Goal: Task Accomplishment & Management: Complete application form

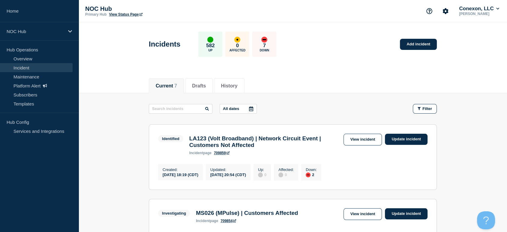
scroll to position [67, 0]
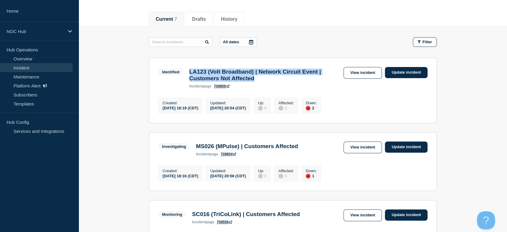
drag, startPoint x: 189, startPoint y: 70, endPoint x: 272, endPoint y: 84, distance: 84.5
click at [272, 84] on div "LA123 (Volt Broadband) | Network Circuit Event | Customers Not Affected inciden…" at bounding box center [264, 78] width 157 height 20
click at [361, 74] on link "View incident" at bounding box center [362, 73] width 39 height 12
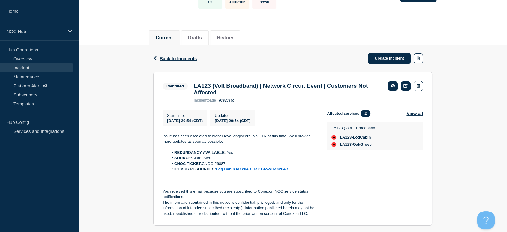
scroll to position [100, 0]
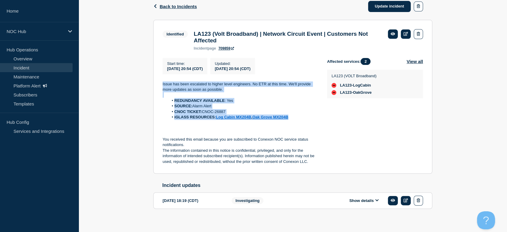
drag, startPoint x: 161, startPoint y: 82, endPoint x: 323, endPoint y: 119, distance: 165.7
click at [323, 119] on section "Identified LA123 (Volt Broadband) | Network Circuit Event | Customers Not Affec…" at bounding box center [292, 97] width 279 height 154
copy div "Issue has been escalated to higher level engineers. No ETR at this time. We'll …"
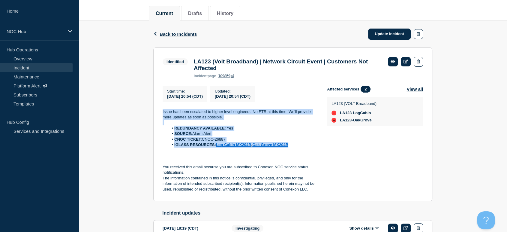
scroll to position [33, 0]
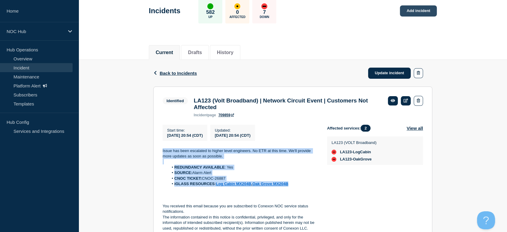
click at [420, 11] on link "Add incident" at bounding box center [418, 10] width 37 height 11
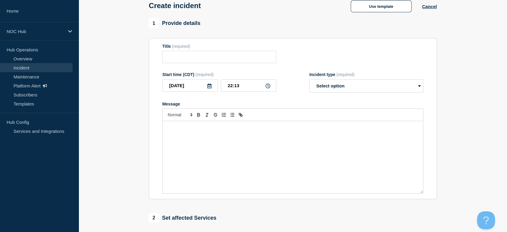
click at [241, 141] on div "Message" at bounding box center [293, 157] width 260 height 72
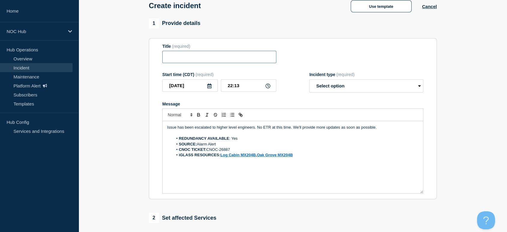
click at [201, 62] on input "Title" at bounding box center [219, 57] width 114 height 12
type input "MS006 | Customers not Affected"
click at [340, 89] on select "Select option Investigating Identified Monitoring" at bounding box center [366, 85] width 114 height 13
select select "investigating"
click at [309, 81] on select "Select option Investigating Identified Monitoring" at bounding box center [366, 85] width 114 height 13
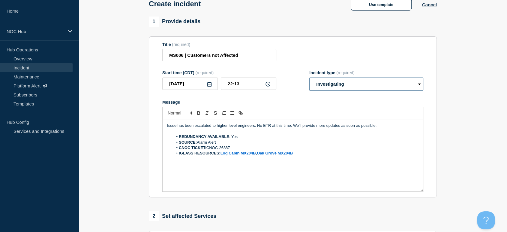
scroll to position [100, 0]
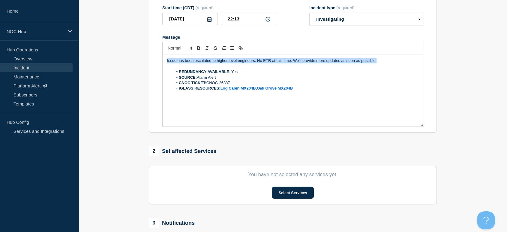
drag, startPoint x: 280, startPoint y: 67, endPoint x: 130, endPoint y: 66, distance: 150.5
click at [56, 64] on div "Home NOC Hub Hub Operations Overview Incident Maintenance Platform Alert Subscr…" at bounding box center [253, 109] width 507 height 419
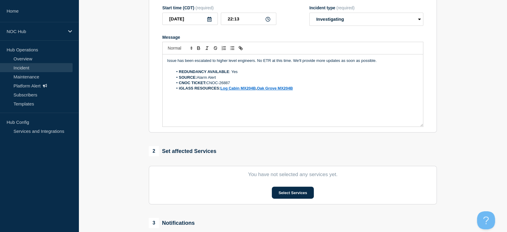
click at [231, 83] on li "CNOC TICKET: CNOC-26887" at bounding box center [296, 82] width 246 height 5
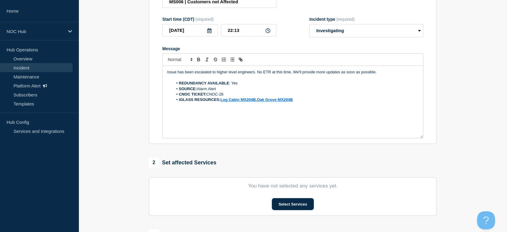
scroll to position [22, 0]
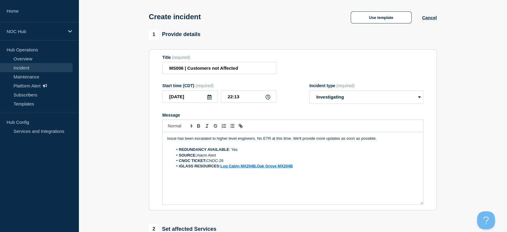
click at [226, 160] on li "CNOC TICKET: CNOC-26" at bounding box center [296, 160] width 246 height 5
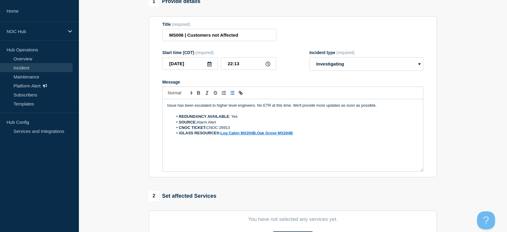
scroll to position [55, 0]
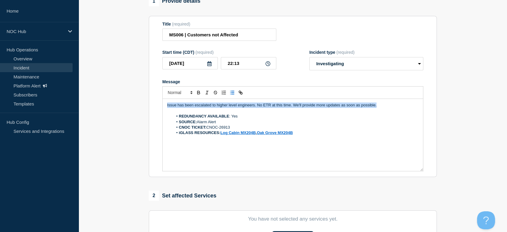
drag, startPoint x: 377, startPoint y: 108, endPoint x: 133, endPoint y: 103, distance: 244.2
click at [133, 103] on section "1 Provide details Title (required) MS006 | Customers not Affected Start time (C…" at bounding box center [293, 167] width 428 height 343
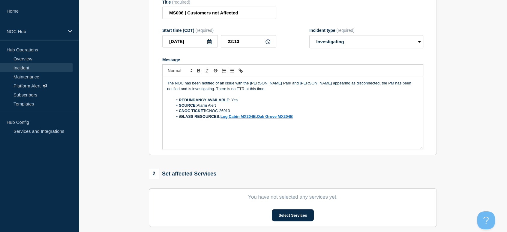
scroll to position [122, 0]
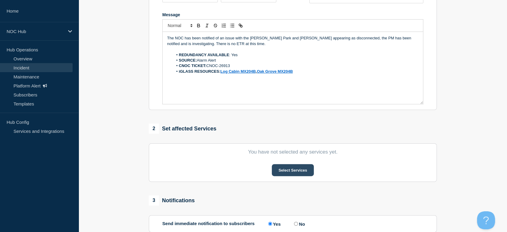
click at [282, 169] on button "Select Services" at bounding box center [293, 170] width 42 height 12
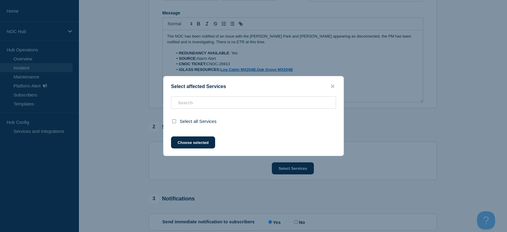
scroll to position [189, 0]
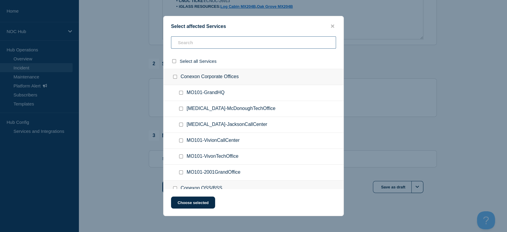
click at [194, 43] on input "text" at bounding box center [253, 42] width 165 height 12
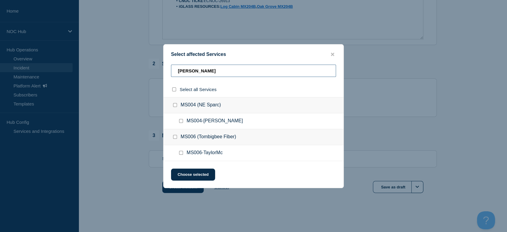
type input "[PERSON_NAME]"
click at [181, 122] on input "MS004-Taylor checkbox" at bounding box center [181, 121] width 4 height 4
checkbox input "true"
click at [180, 121] on input "MS004-Taylor checkbox" at bounding box center [181, 121] width 4 height 4
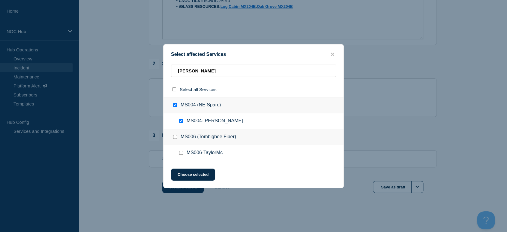
checkbox input "false"
click at [180, 154] on input "MS006-TaylorMc checkbox" at bounding box center [181, 153] width 4 height 4
checkbox input "true"
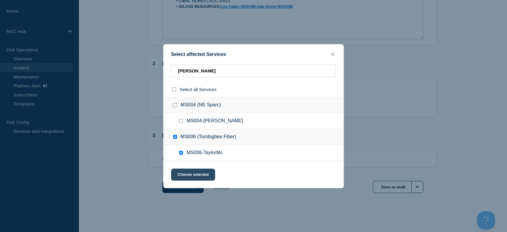
click at [195, 177] on button "Choose selected" at bounding box center [193, 174] width 44 height 12
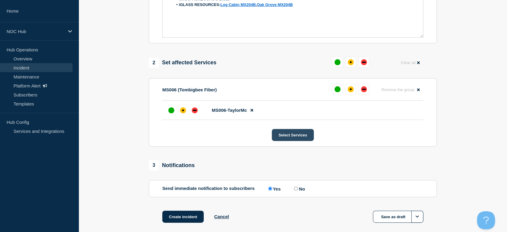
click at [303, 136] on button "Select Services" at bounding box center [293, 135] width 42 height 12
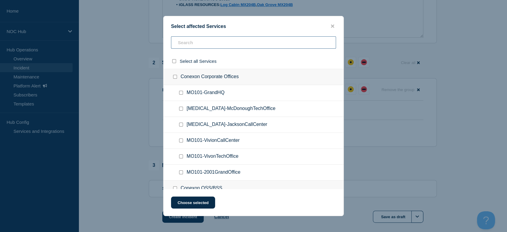
click at [187, 40] on input "text" at bounding box center [253, 42] width 165 height 12
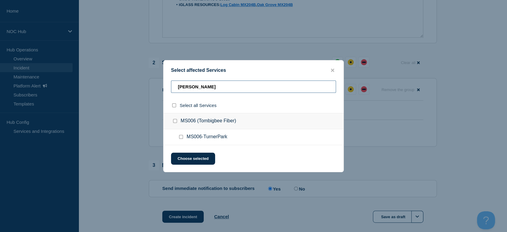
type input "[PERSON_NAME]"
click at [181, 139] on input "MS006-TurnerPark checkbox" at bounding box center [181, 137] width 4 height 4
checkbox input "true"
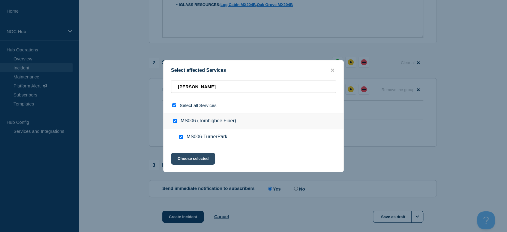
click at [188, 158] on button "Choose selected" at bounding box center [193, 158] width 44 height 12
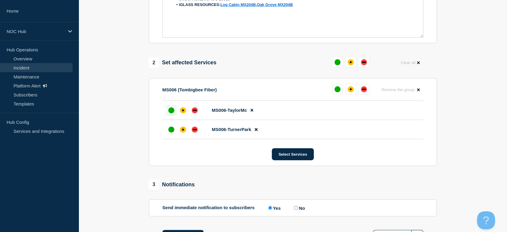
click at [171, 115] on div at bounding box center [171, 110] width 11 height 11
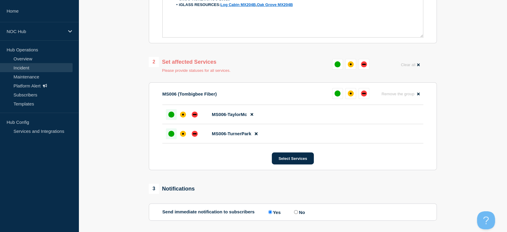
click at [172, 130] on div at bounding box center [171, 133] width 11 height 11
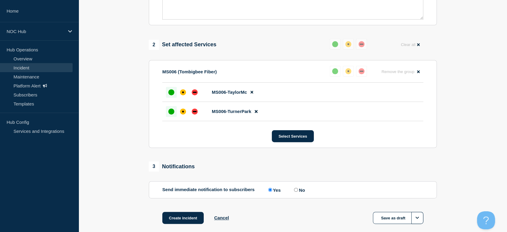
scroll to position [240, 0]
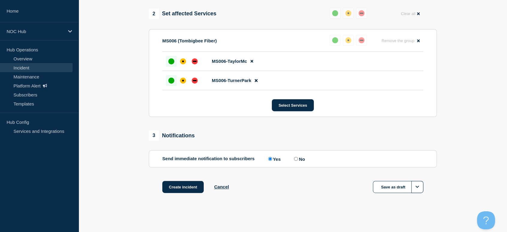
click at [296, 160] on input "No" at bounding box center [296, 159] width 4 height 4
radio input "true"
radio input "false"
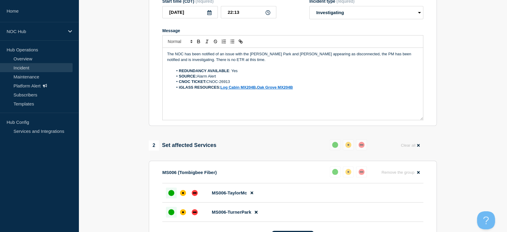
scroll to position [73, 0]
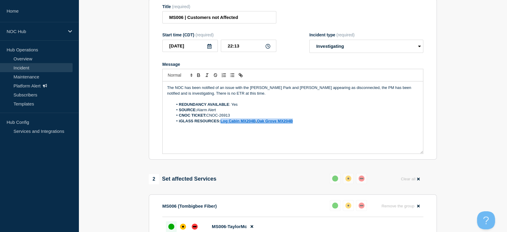
drag, startPoint x: 301, startPoint y: 124, endPoint x: 221, endPoint y: 124, distance: 79.8
click at [221, 124] on li "iGLASS RESOURCES: Log Cabin MX204B , [GEOGRAPHIC_DATA] MX204B" at bounding box center [296, 120] width 246 height 5
click at [228, 122] on li "iGLASS RESOURCES:" at bounding box center [296, 120] width 246 height 5
drag, startPoint x: 232, startPoint y: 124, endPoint x: 220, endPoint y: 124, distance: 11.4
click at [220, 124] on li "iGLASS RESOURCES: iGlass" at bounding box center [296, 120] width 246 height 5
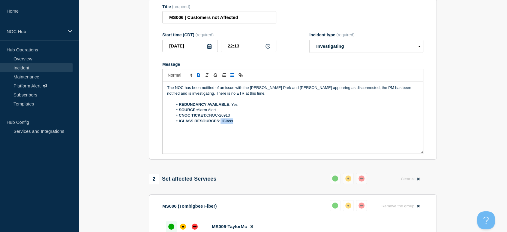
click at [221, 123] on strong "iGLASS RESOURCES: iGlass" at bounding box center [206, 120] width 54 height 4
drag, startPoint x: 238, startPoint y: 122, endPoint x: 221, endPoint y: 122, distance: 17.4
click at [221, 122] on li "iGLASS RESOURCES: iGlass" at bounding box center [296, 120] width 246 height 5
click at [241, 78] on icon "Toggle link" at bounding box center [240, 74] width 5 height 5
paste input "[URL][DOMAIN_NAME]"
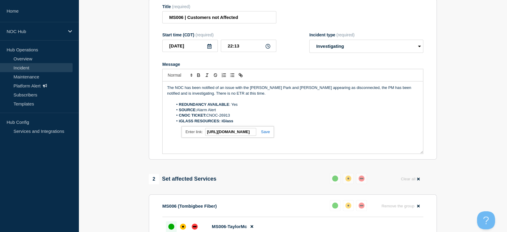
scroll to position [0, 76]
type input "[URL][DOMAIN_NAME]"
click at [267, 134] on link at bounding box center [263, 131] width 14 height 4
click at [290, 121] on li "iGLASS RESOURCES: iGlass" at bounding box center [296, 120] width 246 height 5
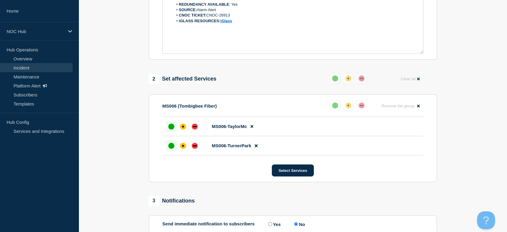
click at [458, 88] on section "1 Provide details Title (required) MS006 | Customers not Affected Start time (C…" at bounding box center [293, 76] width 428 height 394
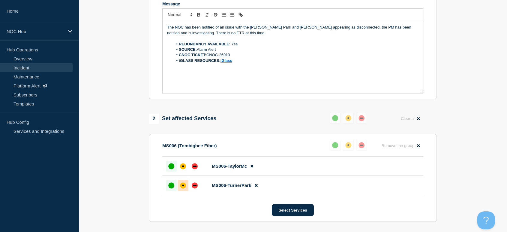
scroll to position [240, 0]
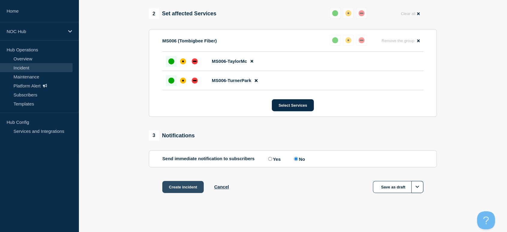
click at [168, 191] on button "Create incident" at bounding box center [182, 187] width 41 height 12
